Goal: Information Seeking & Learning: Learn about a topic

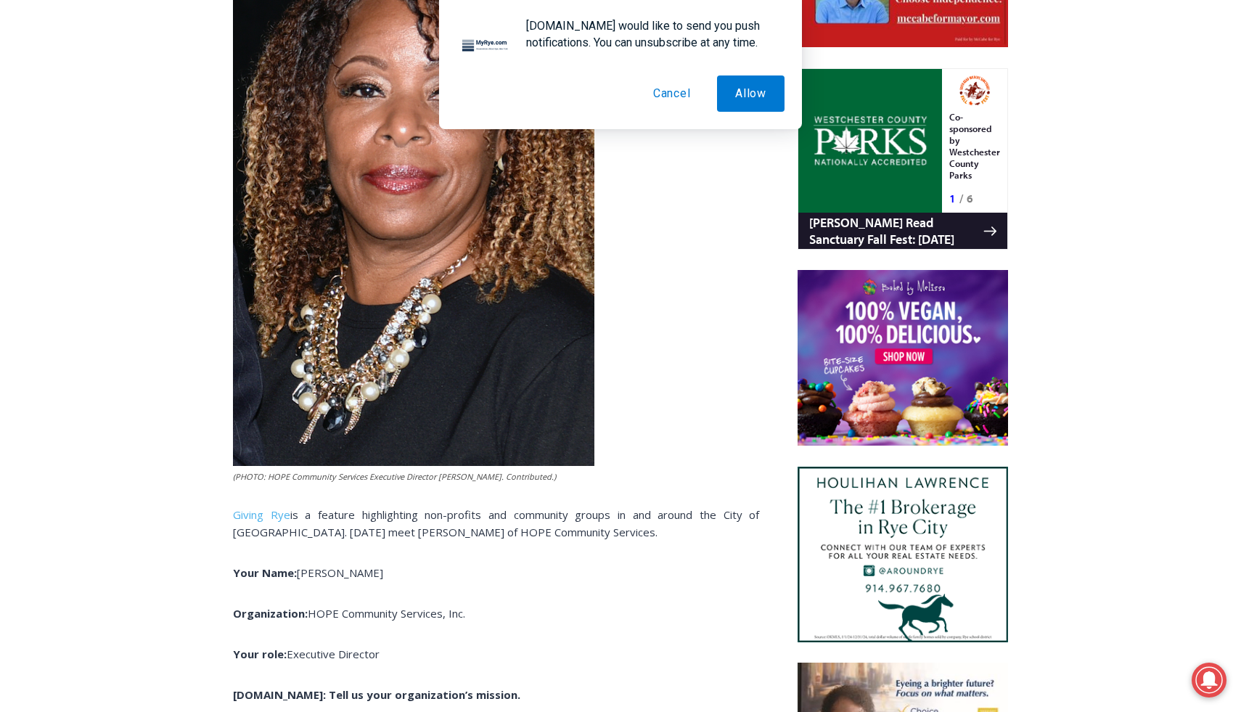
scroll to position [1055, 0]
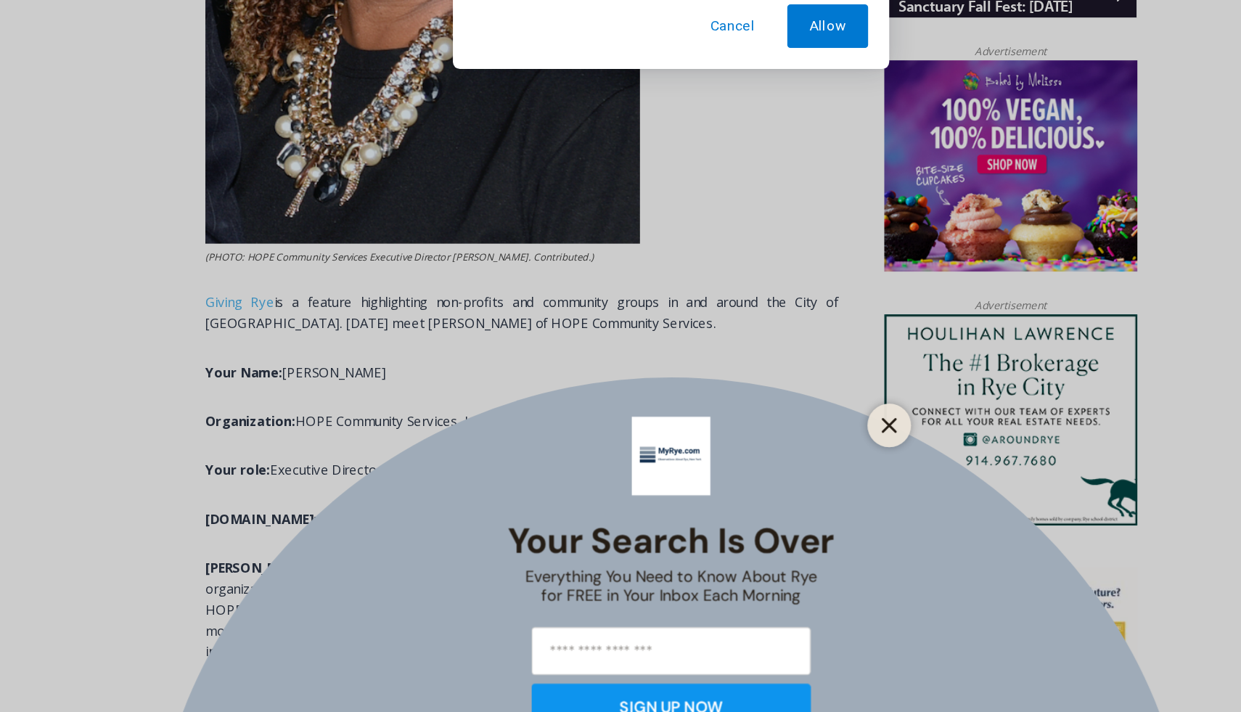
click at [802, 430] on icon "Close" at bounding box center [801, 425] width 13 height 13
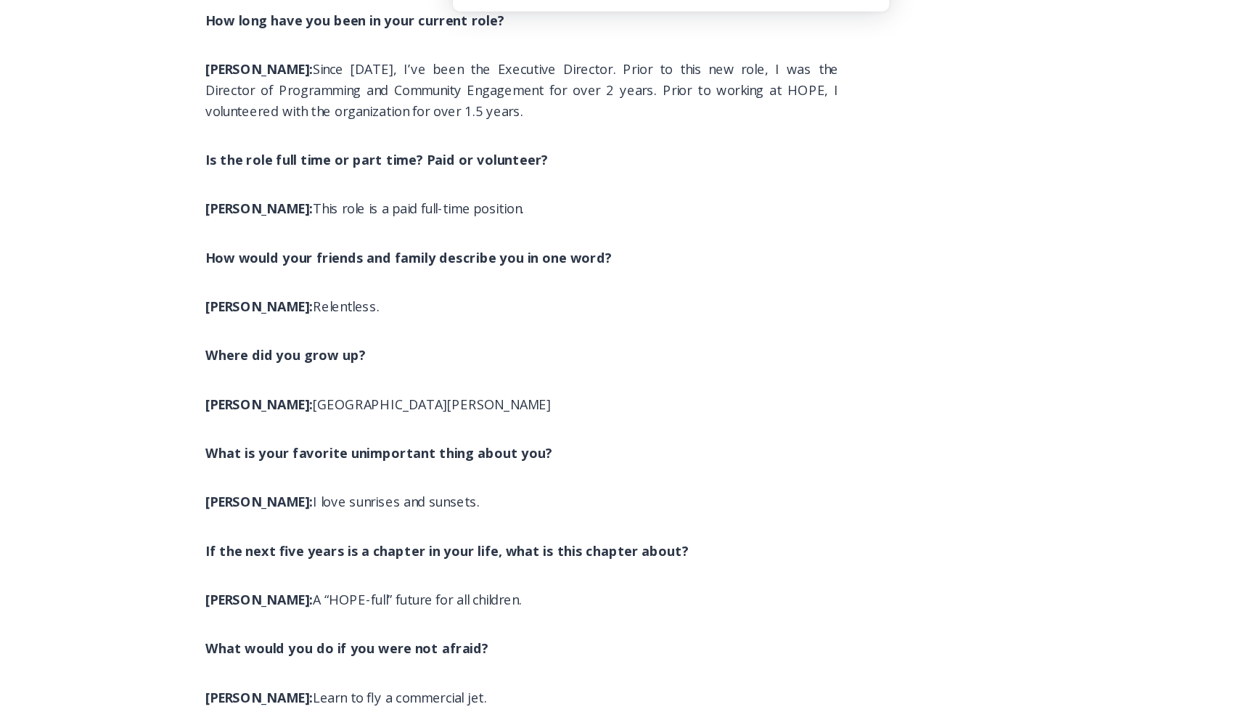
scroll to position [6294, 0]
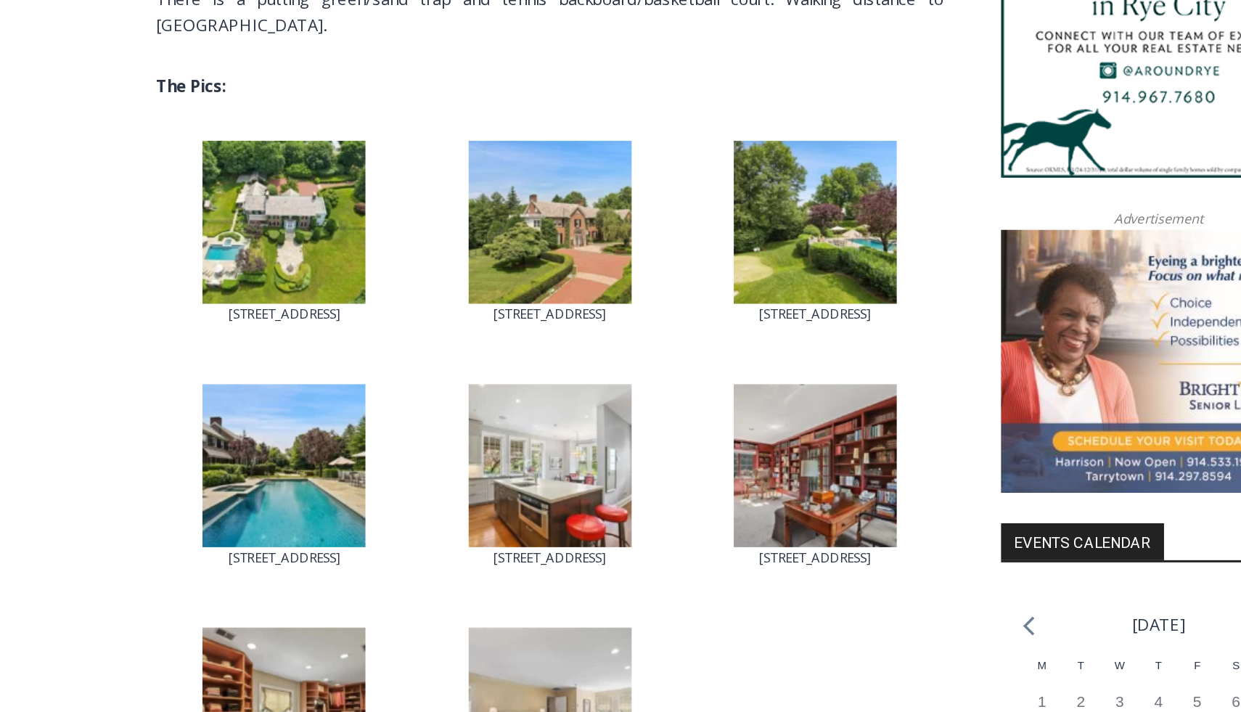
scroll to position [1211, 0]
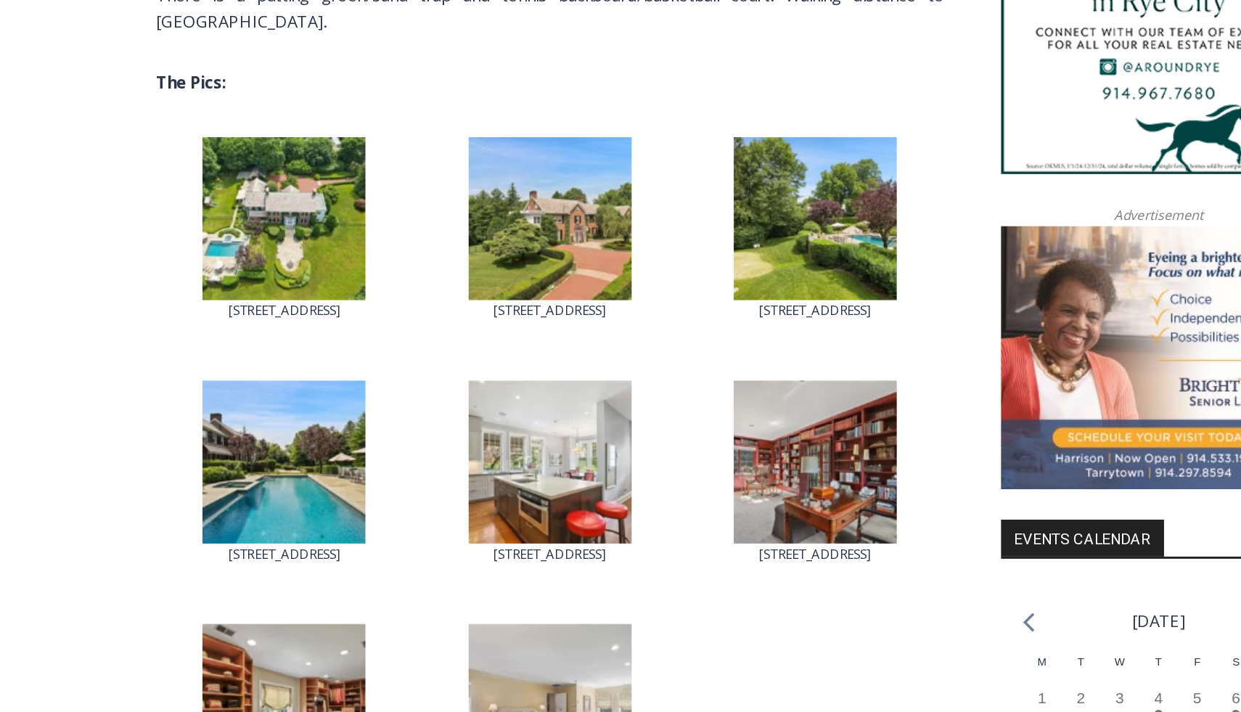
click at [334, 491] on img at bounding box center [318, 545] width 109 height 109
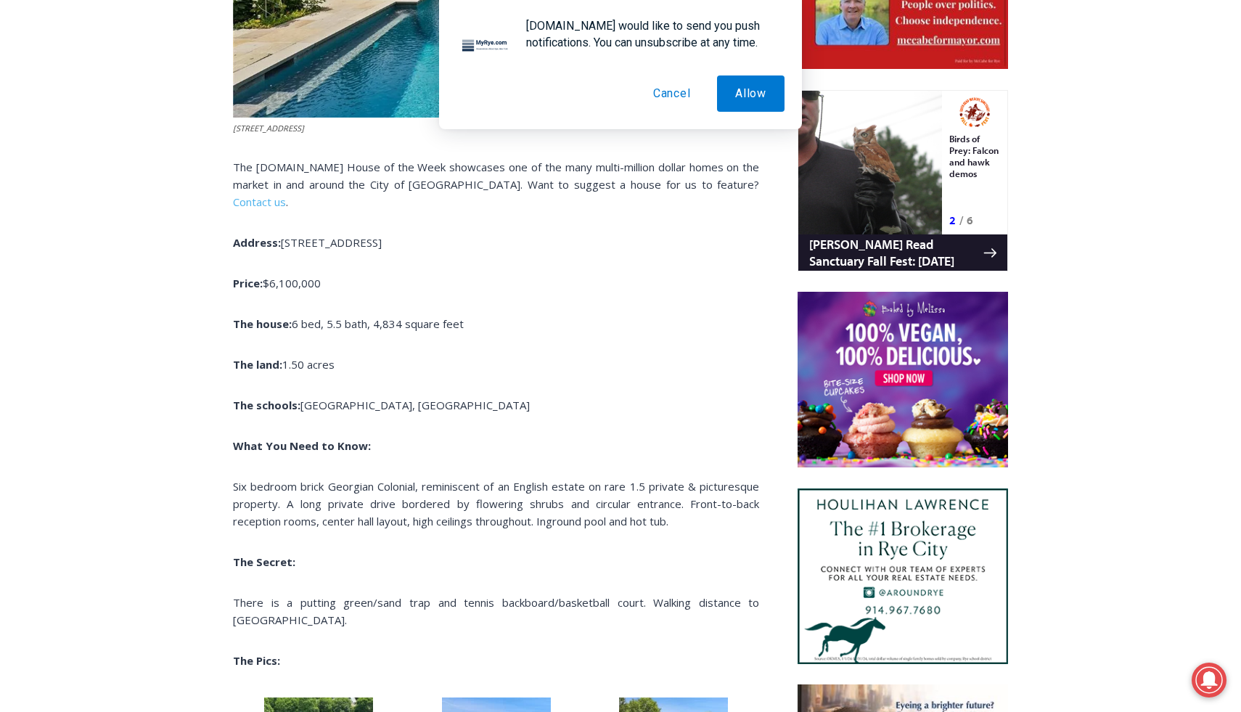
scroll to position [843, 0]
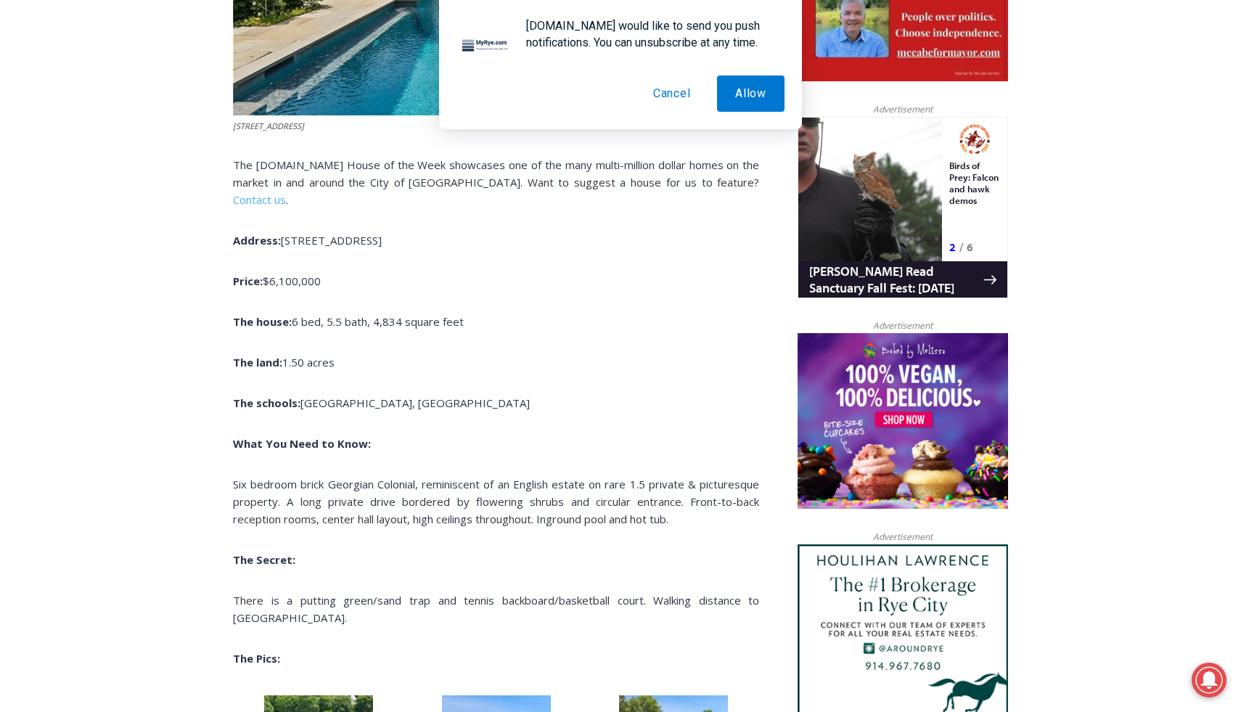
click at [668, 81] on button "Cancel" at bounding box center [672, 93] width 74 height 36
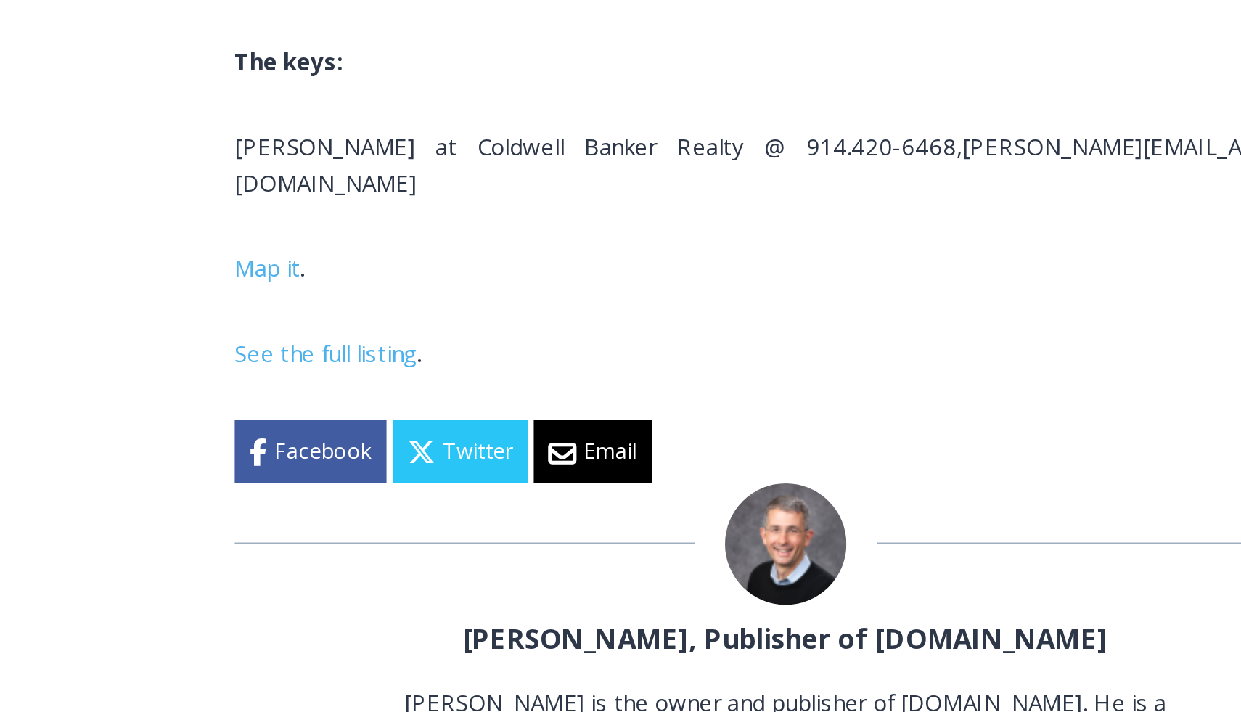
scroll to position [1665, 0]
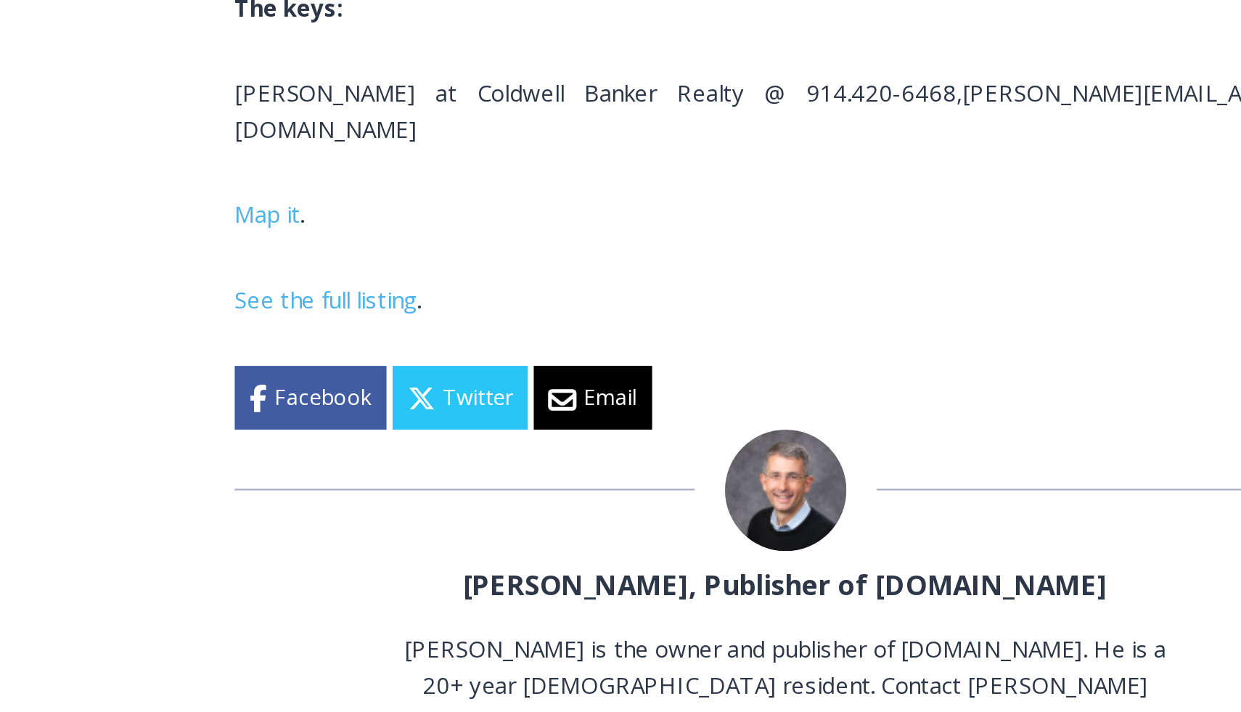
click at [298, 506] on p "See the full listing ." at bounding box center [496, 514] width 526 height 17
click at [308, 507] on link "See the full listing" at bounding box center [276, 514] width 87 height 15
